Goal: Task Accomplishment & Management: Manage account settings

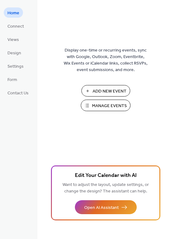
click at [100, 107] on span "Manage Events" at bounding box center [109, 106] width 35 height 7
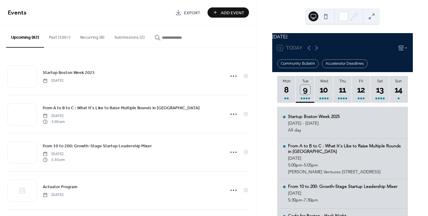
click at [95, 38] on button "Recurring (8)" at bounding box center [92, 36] width 34 height 22
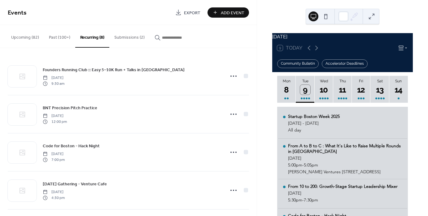
click at [131, 37] on button "Submissions (2)" at bounding box center [129, 36] width 40 height 22
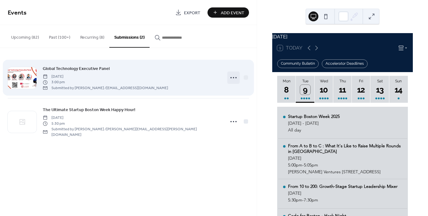
click at [232, 77] on icon at bounding box center [234, 78] width 10 height 10
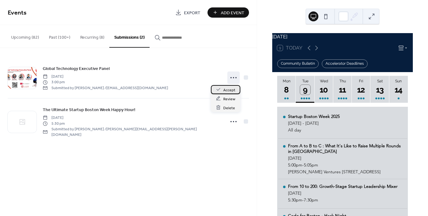
click at [231, 89] on span "Accept" at bounding box center [229, 90] width 12 height 7
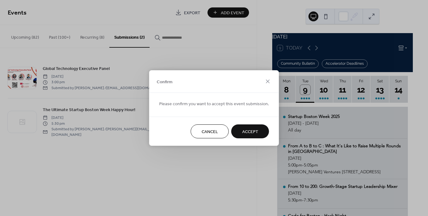
click at [254, 130] on span "Accept" at bounding box center [250, 132] width 16 height 7
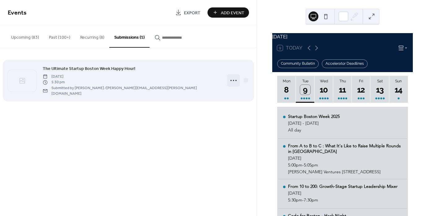
click at [233, 79] on icon at bounding box center [234, 81] width 10 height 10
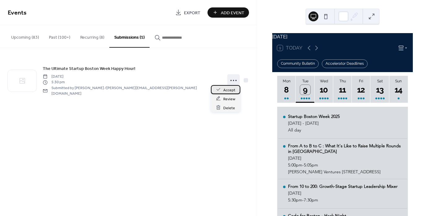
click at [230, 86] on div "Accept" at bounding box center [225, 89] width 29 height 9
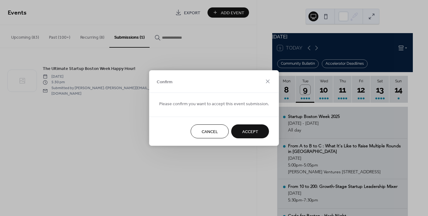
click at [258, 130] on button "Accept" at bounding box center [251, 132] width 38 height 14
